Goal: Task Accomplishment & Management: Manage account settings

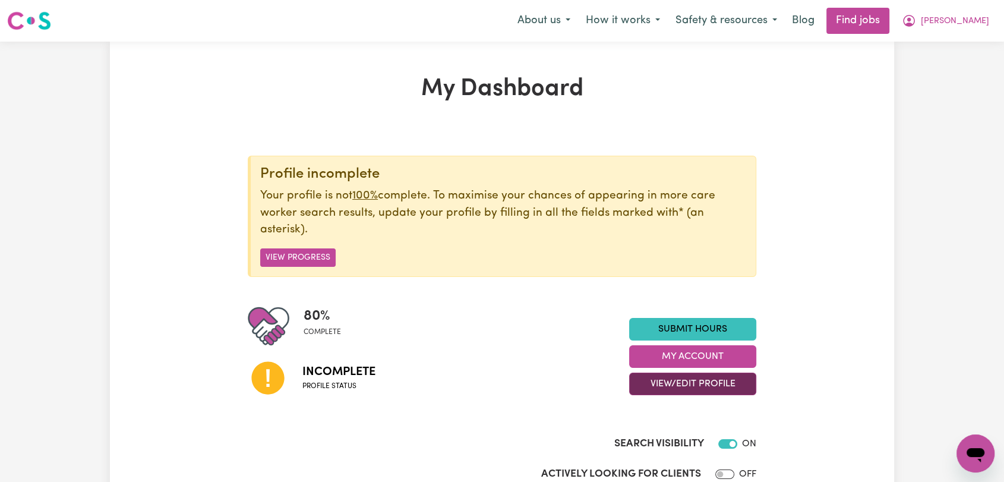
click at [702, 376] on button "View/Edit Profile" at bounding box center [692, 383] width 127 height 23
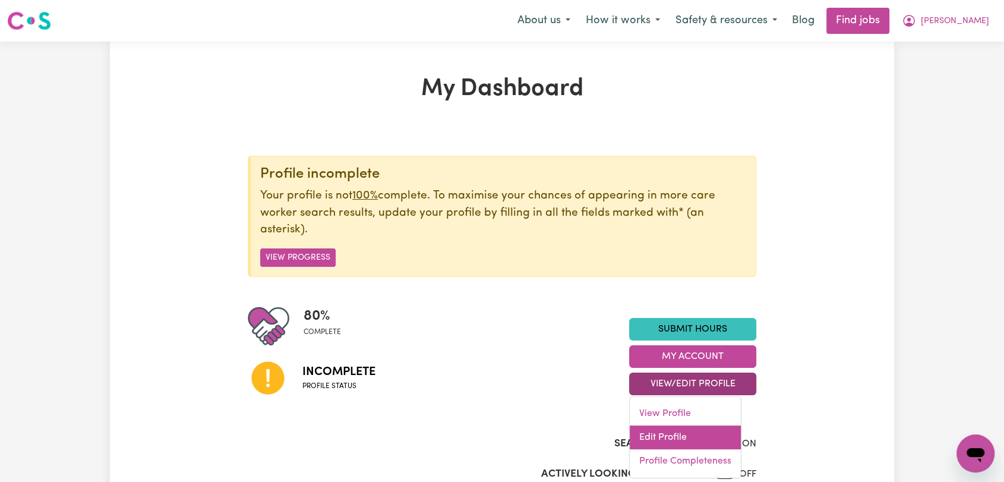
click at [685, 428] on link "Edit Profile" at bounding box center [684, 437] width 111 height 24
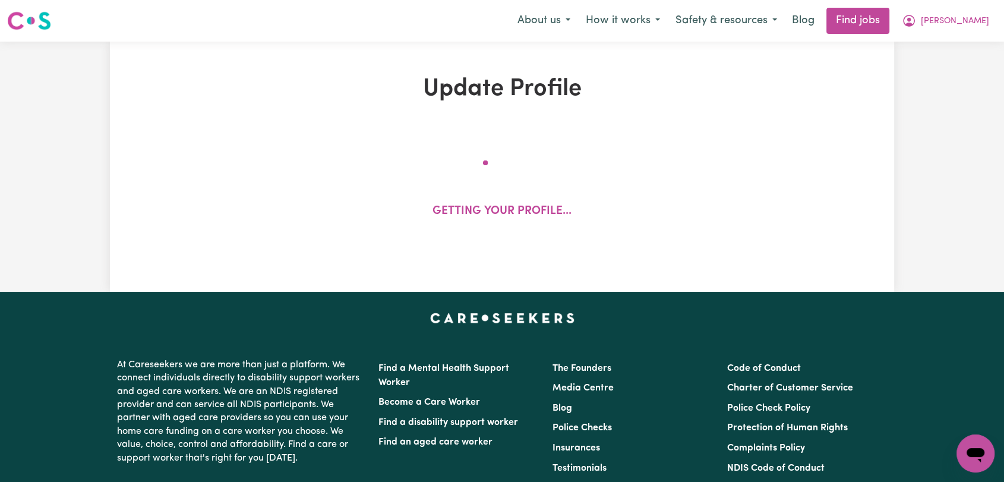
select select "[DEMOGRAPHIC_DATA]"
select select "Student Visa"
select select "Studying a healthcare related degree or qualification"
select select "39"
select select "40"
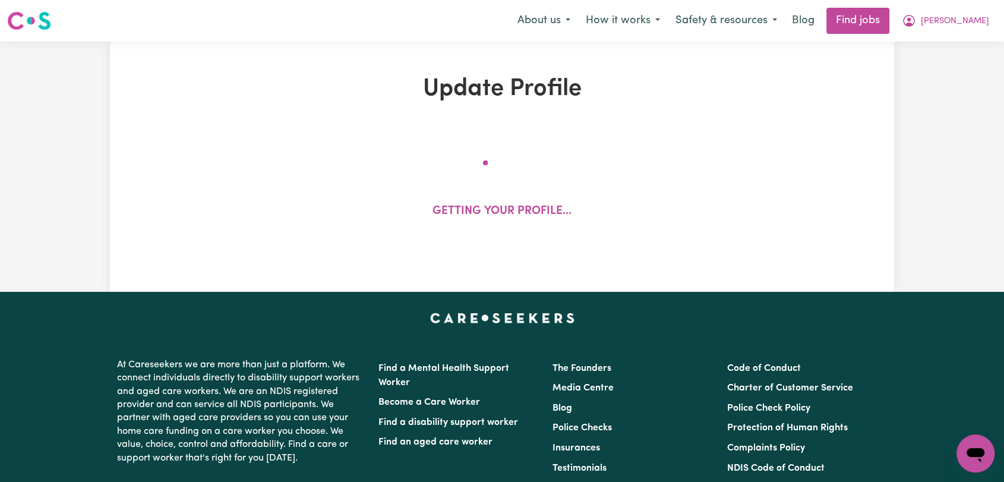
select select "40"
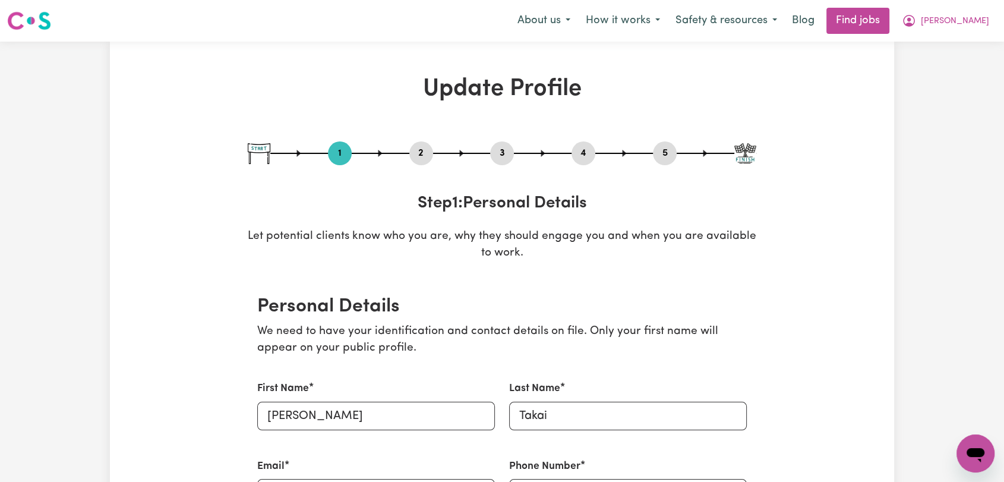
click at [419, 162] on div "2" at bounding box center [421, 153] width 24 height 24
click at [421, 154] on button "2" at bounding box center [421, 152] width 24 height 15
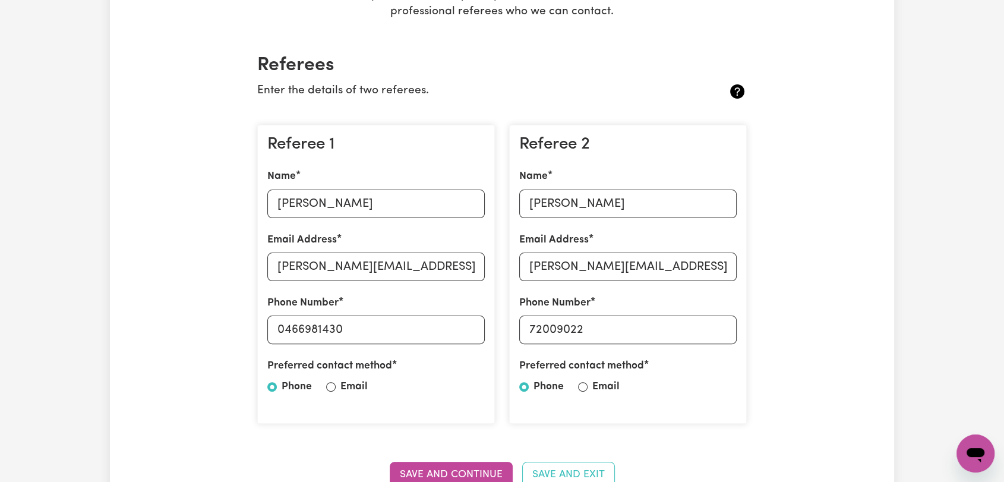
scroll to position [264, 0]
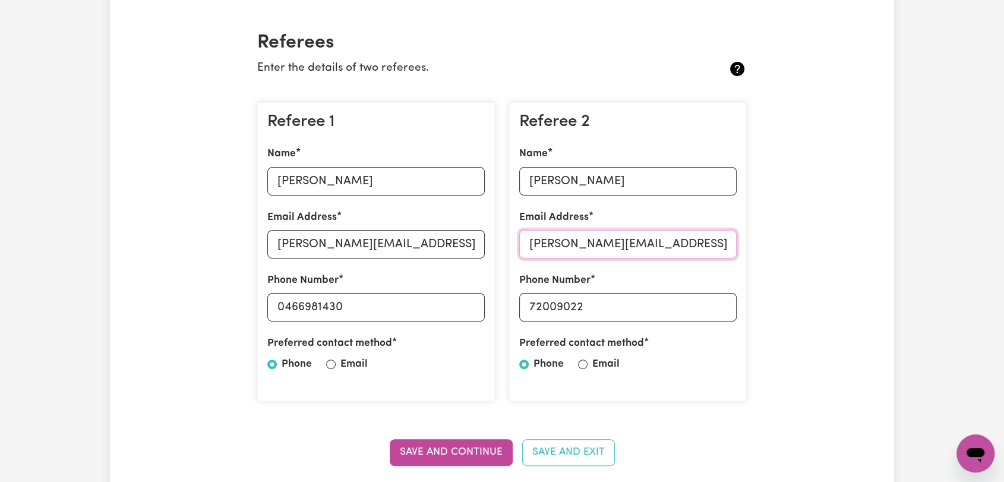
click at [564, 243] on input "[PERSON_NAME][EMAIL_ADDRESS][PERSON_NAME][PERSON_NAME][DOMAIN_NAME]" at bounding box center [627, 244] width 217 height 29
